Goal: Task Accomplishment & Management: Manage account settings

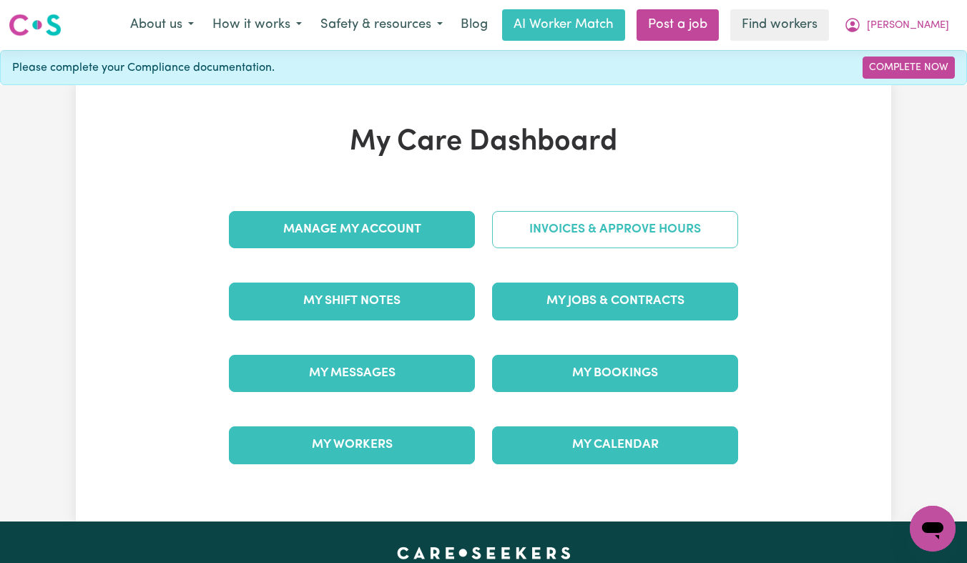
click at [638, 222] on link "Invoices & Approve Hours" at bounding box center [615, 229] width 246 height 37
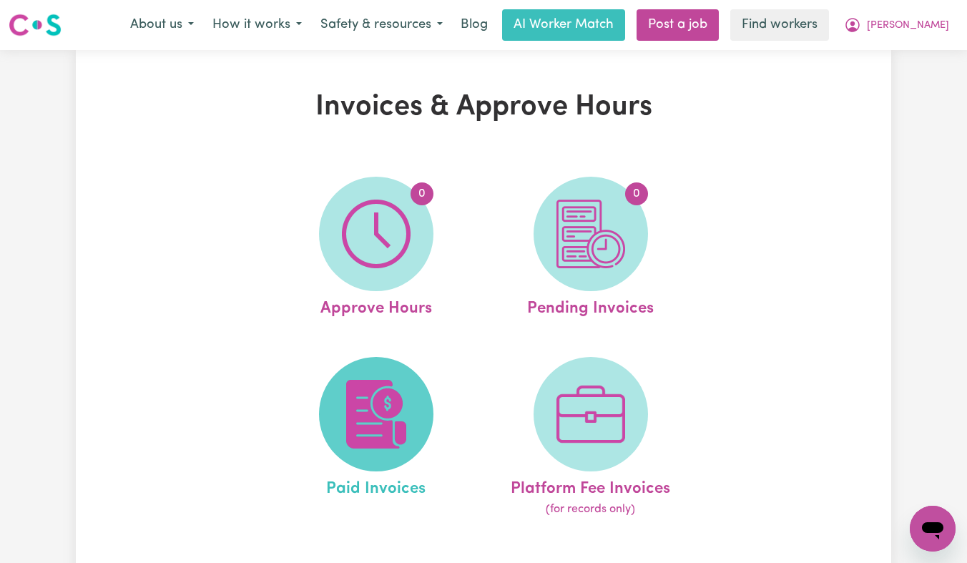
click at [383, 419] on img at bounding box center [376, 414] width 69 height 69
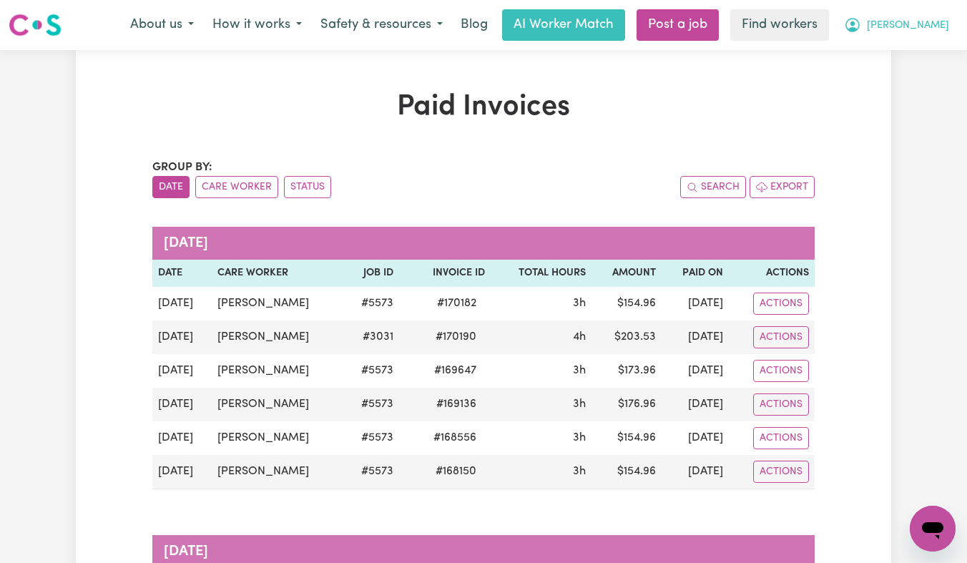
click at [924, 21] on button "[PERSON_NAME]" at bounding box center [897, 25] width 124 height 30
click at [907, 73] on link "Logout" at bounding box center [901, 82] width 113 height 27
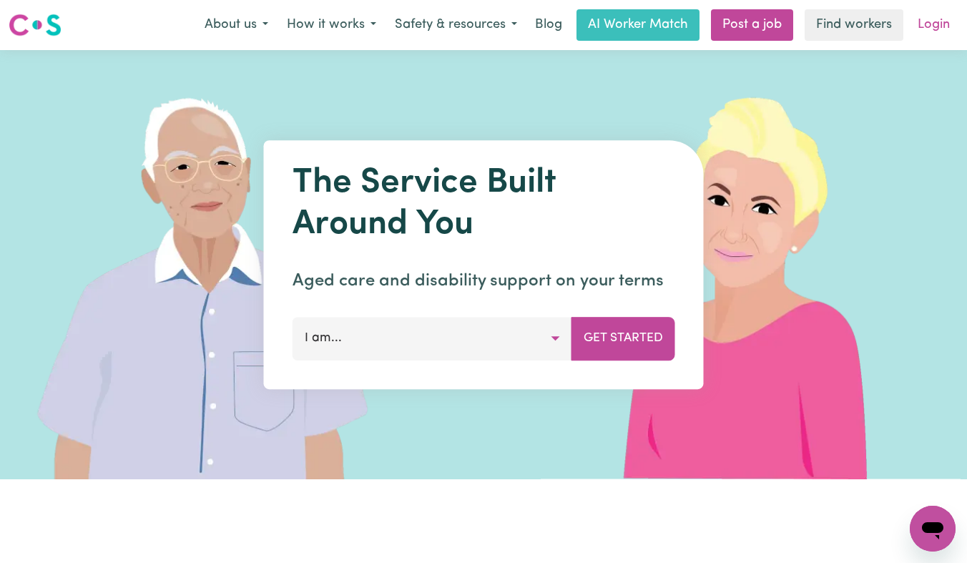
click at [933, 36] on link "Login" at bounding box center [933, 24] width 49 height 31
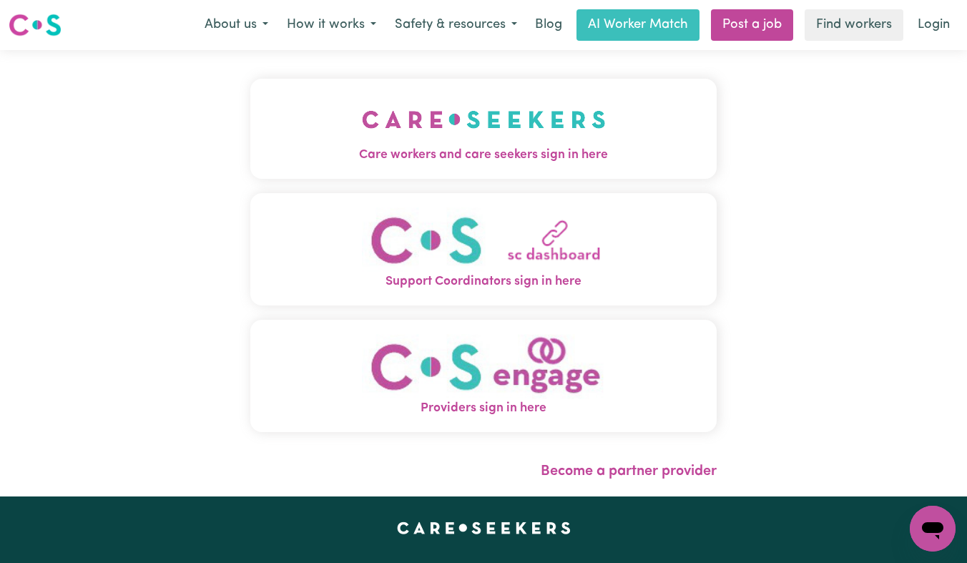
click at [515, 124] on button "Care workers and care seekers sign in here" at bounding box center [483, 129] width 466 height 100
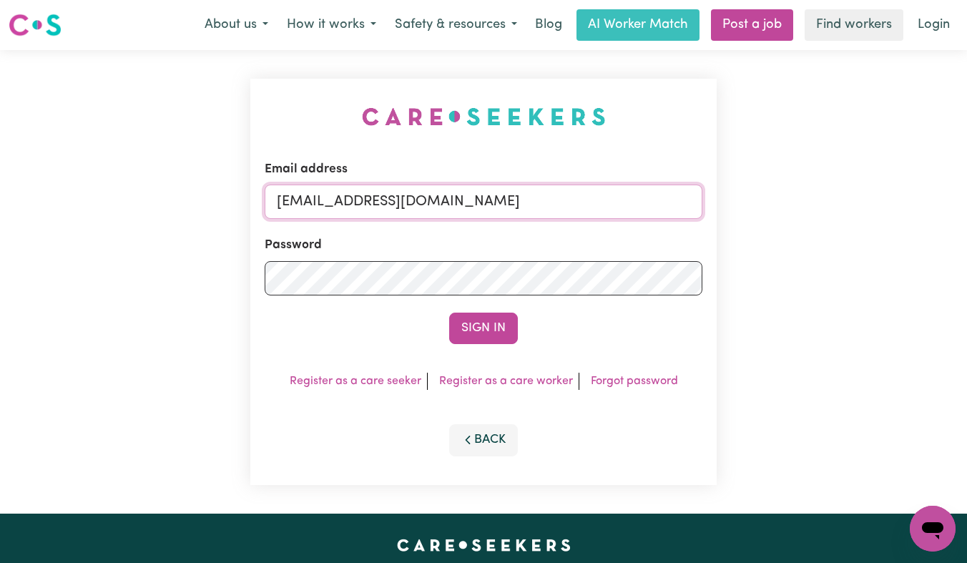
drag, startPoint x: 699, startPoint y: 205, endPoint x: 352, endPoint y: 210, distance: 346.9
click at [352, 210] on input "[EMAIL_ADDRESS][DOMAIN_NAME]" at bounding box center [484, 202] width 438 height 34
paste input "[EMAIL_ADDRESS][DOMAIN_NAME]"
type input "[EMAIL_ADDRESS][DOMAIN_NAME]"
click at [449, 313] on button "Sign In" at bounding box center [483, 328] width 69 height 31
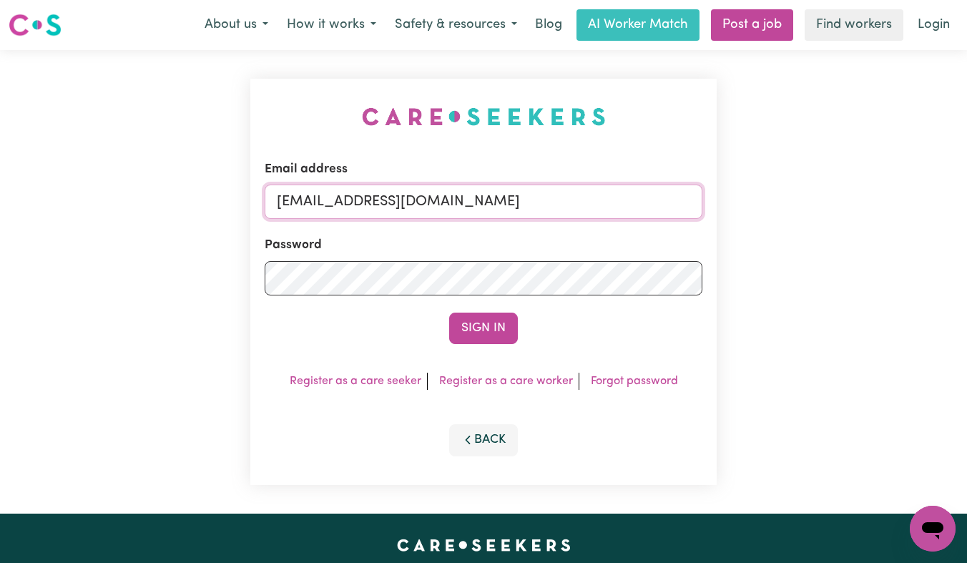
scroll to position [0, 9]
